Goal: Download file/media

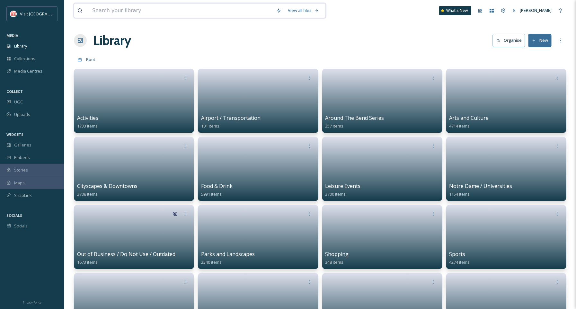
click at [139, 14] on input at bounding box center [181, 11] width 184 height 14
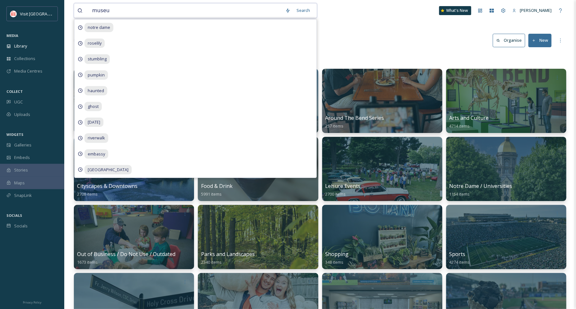
type input "museum"
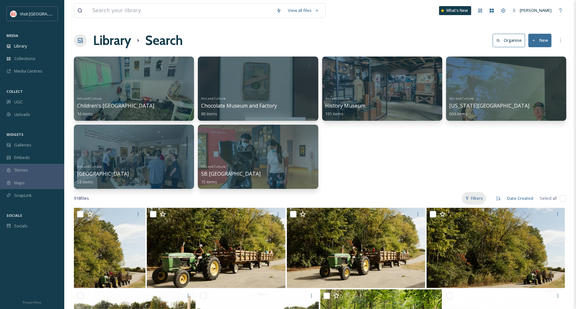
click at [476, 202] on div "Filters" at bounding box center [474, 198] width 24 height 13
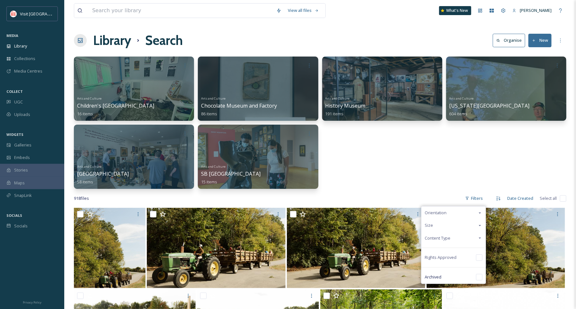
click at [449, 239] on span "Content Type" at bounding box center [438, 238] width 26 height 6
click at [441, 264] on span "Video" at bounding box center [443, 264] width 11 height 6
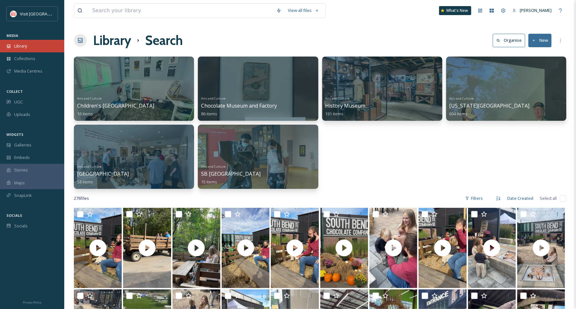
click at [31, 42] on div "Library" at bounding box center [32, 46] width 64 height 13
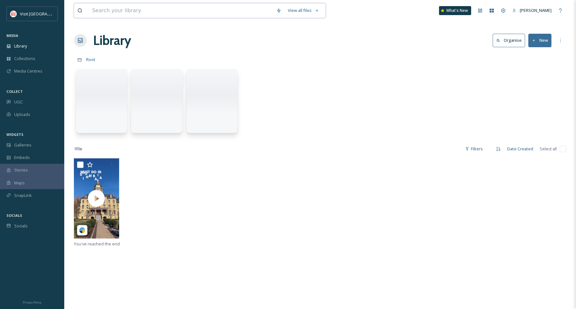
click at [112, 16] on input at bounding box center [181, 11] width 184 height 14
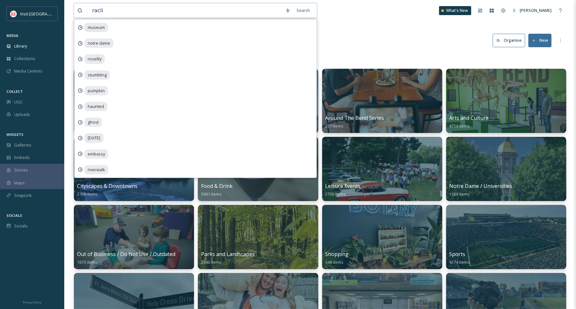
type input "raclin"
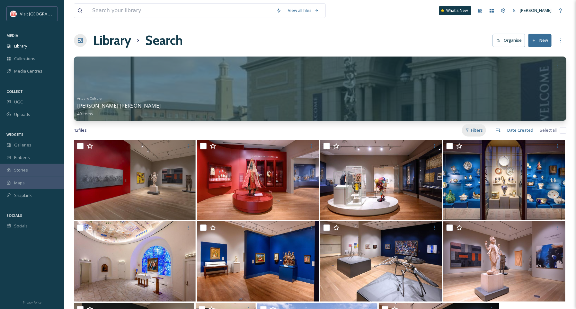
click at [478, 132] on div "Filters" at bounding box center [474, 130] width 24 height 13
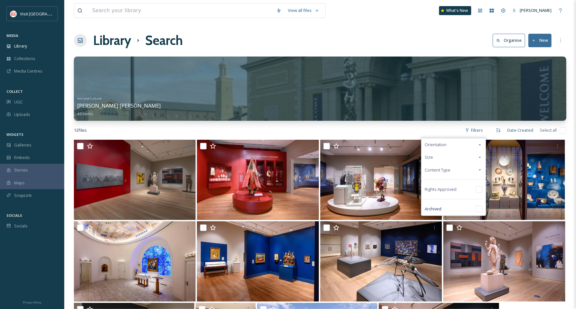
click at [452, 172] on div "Content Type" at bounding box center [454, 170] width 64 height 13
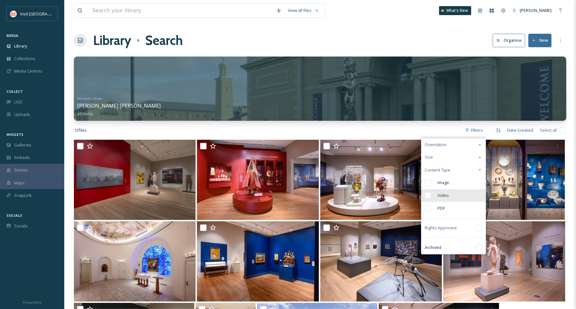
click at [446, 192] on div "Video" at bounding box center [454, 195] width 64 height 13
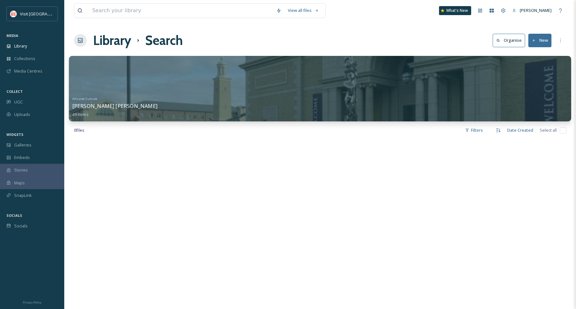
click at [394, 106] on div "Arts and Culture [PERSON_NAME] [PERSON_NAME] 49 items" at bounding box center [320, 106] width 496 height 24
click at [426, 84] on div at bounding box center [320, 89] width 503 height 66
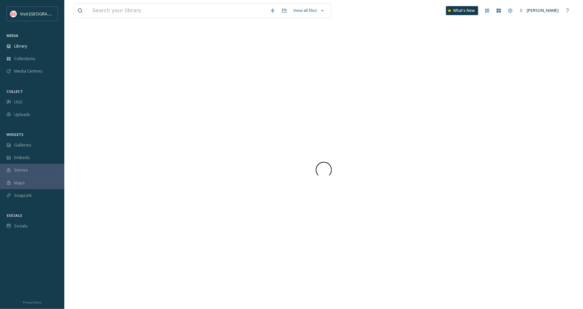
click at [426, 84] on div at bounding box center [323, 170] width 499 height 278
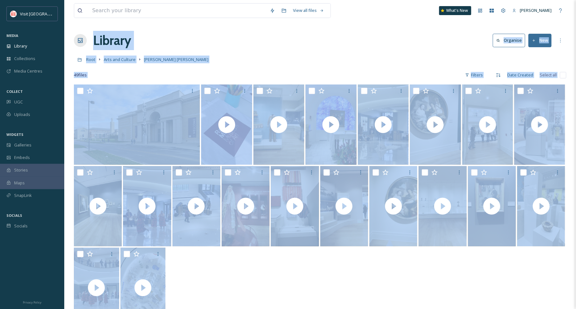
click at [436, 64] on div "Root Arts and Culture [PERSON_NAME] [PERSON_NAME]" at bounding box center [320, 59] width 493 height 12
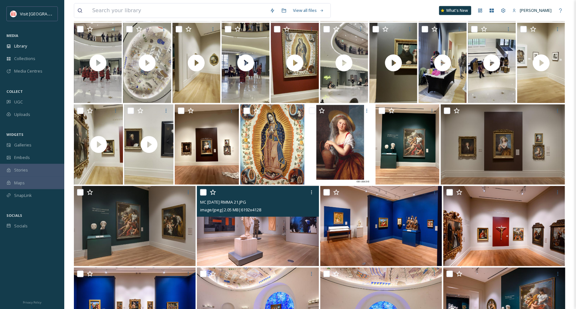
scroll to position [169, 0]
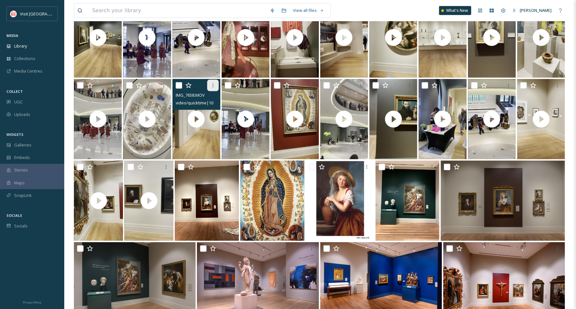
click at [211, 87] on icon at bounding box center [213, 85] width 5 height 5
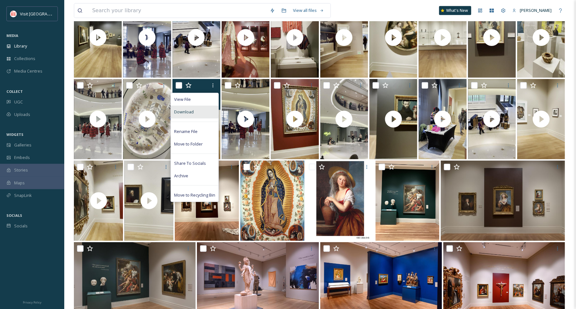
click at [201, 113] on div "Download" at bounding box center [195, 112] width 48 height 13
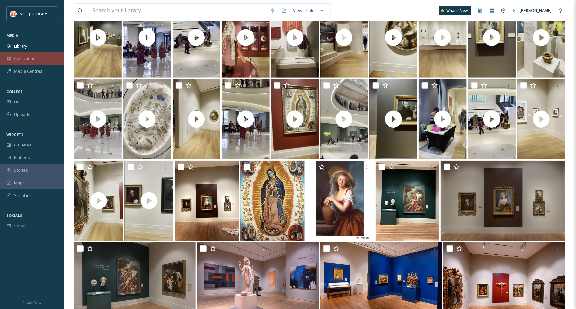
click at [35, 57] on div "Collections" at bounding box center [32, 58] width 64 height 13
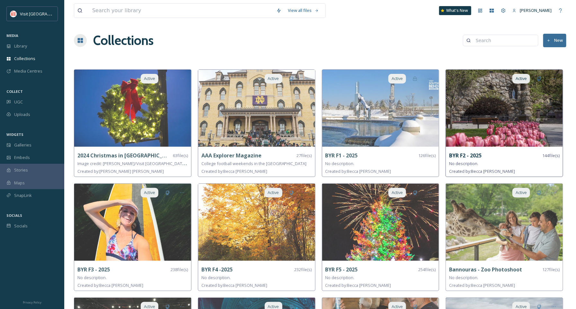
click at [529, 119] on img at bounding box center [504, 108] width 117 height 77
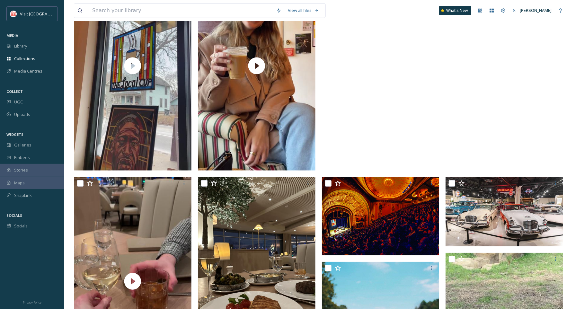
scroll to position [59, 0]
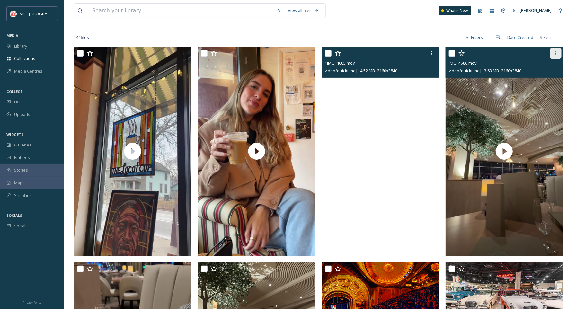
click at [555, 51] on icon at bounding box center [555, 53] width 5 height 5
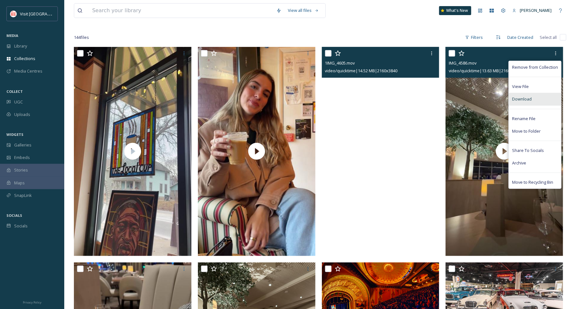
click at [534, 102] on div "Download" at bounding box center [535, 99] width 52 height 13
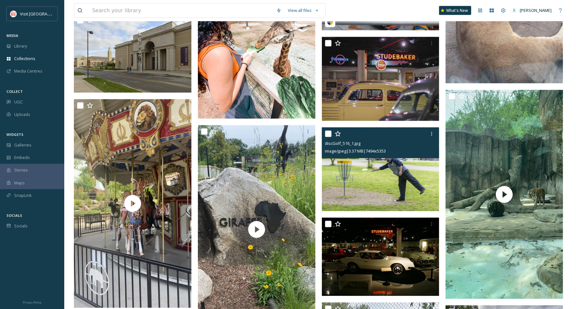
scroll to position [523, 0]
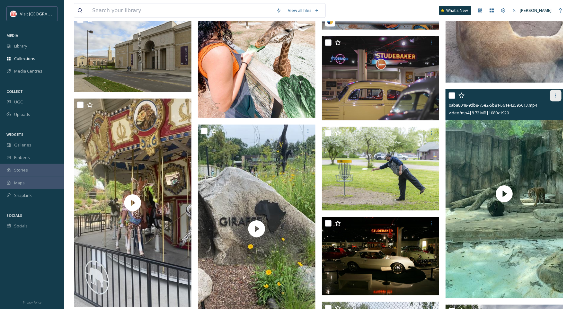
click at [560, 90] on div at bounding box center [556, 96] width 12 height 12
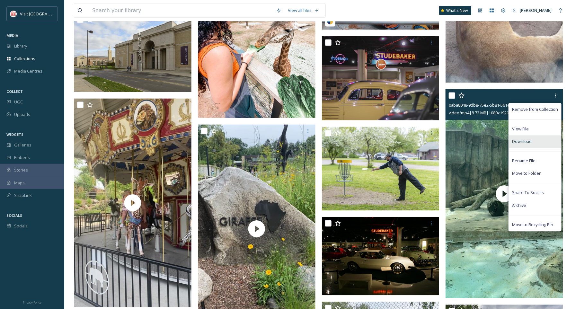
click at [526, 141] on span "Download" at bounding box center [522, 142] width 20 height 6
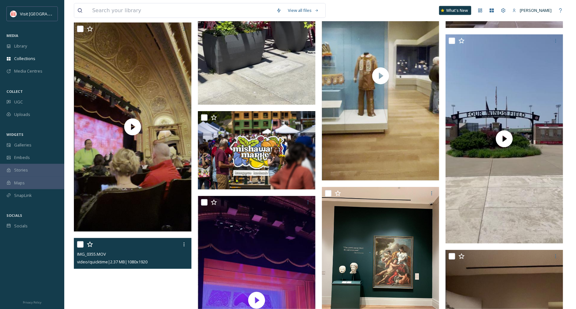
scroll to position [2785, 0]
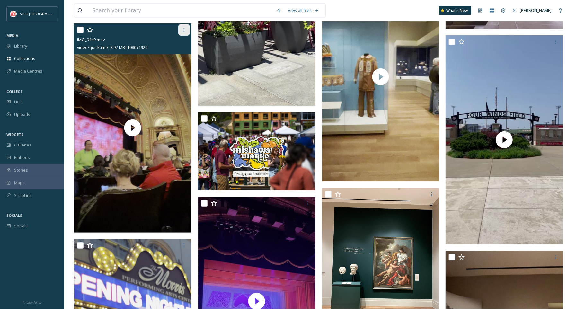
click at [188, 28] on div at bounding box center [184, 30] width 12 height 12
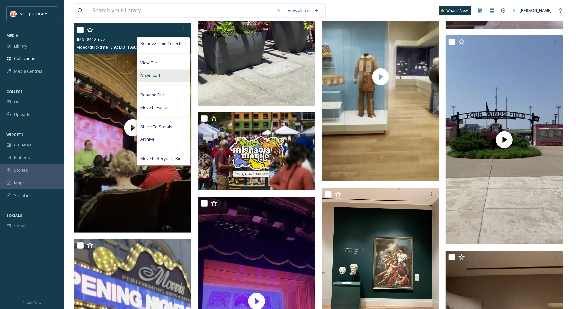
click at [172, 74] on div "Download" at bounding box center [163, 76] width 52 height 13
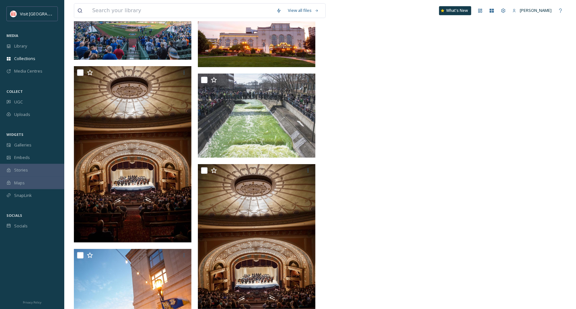
scroll to position [5463, 0]
